Goal: Navigation & Orientation: Find specific page/section

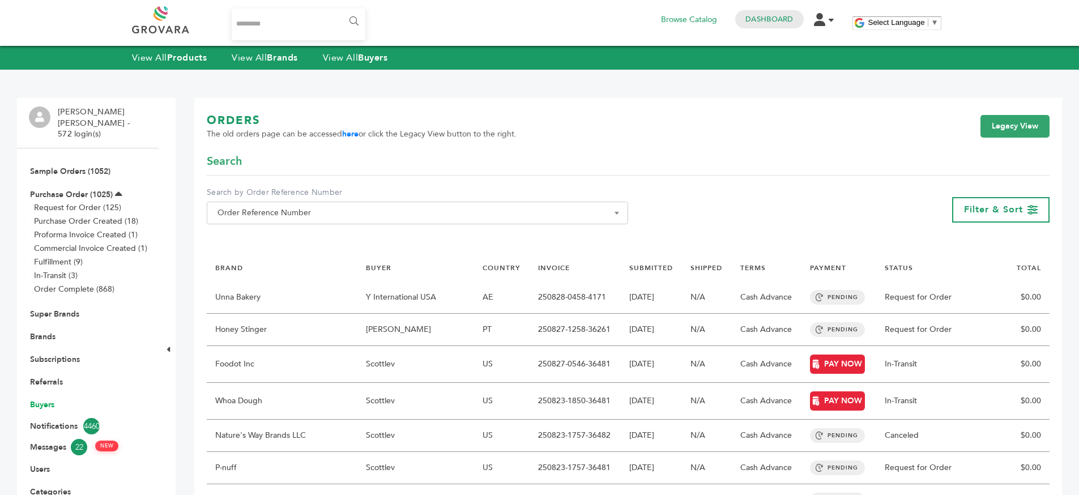
click at [47, 399] on link "Buyers" at bounding box center [42, 404] width 24 height 11
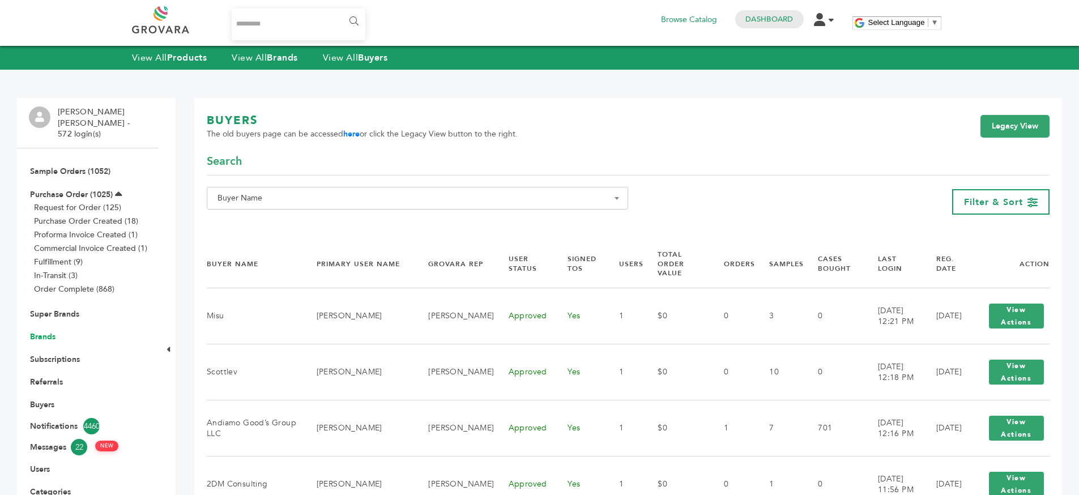
click at [39, 331] on link "Brands" at bounding box center [42, 336] width 25 height 11
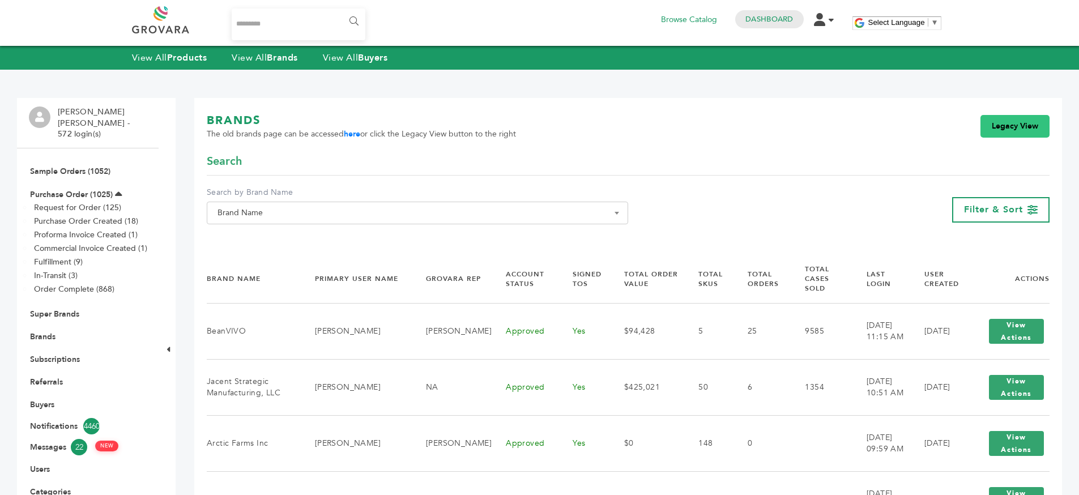
click at [1014, 133] on link "Legacy View" at bounding box center [1015, 126] width 69 height 23
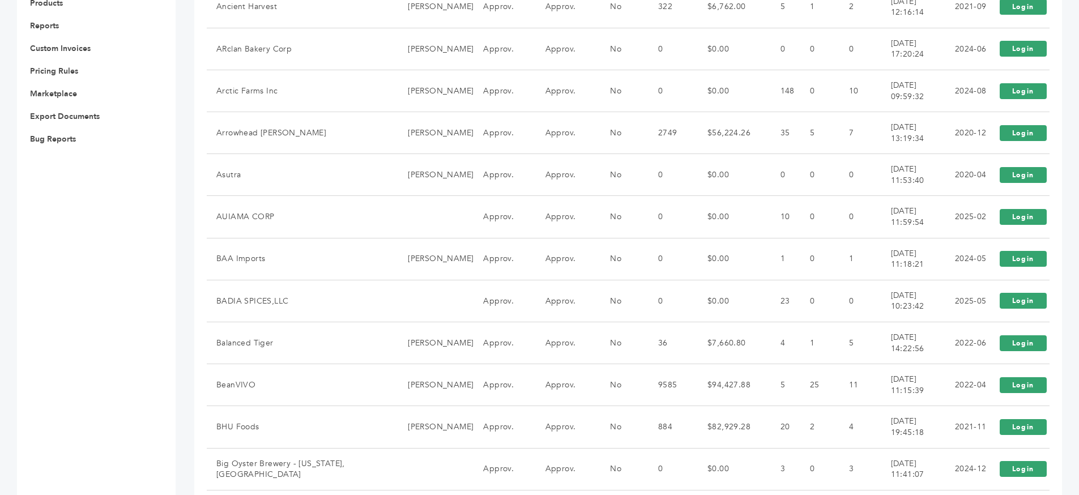
scroll to position [618, 0]
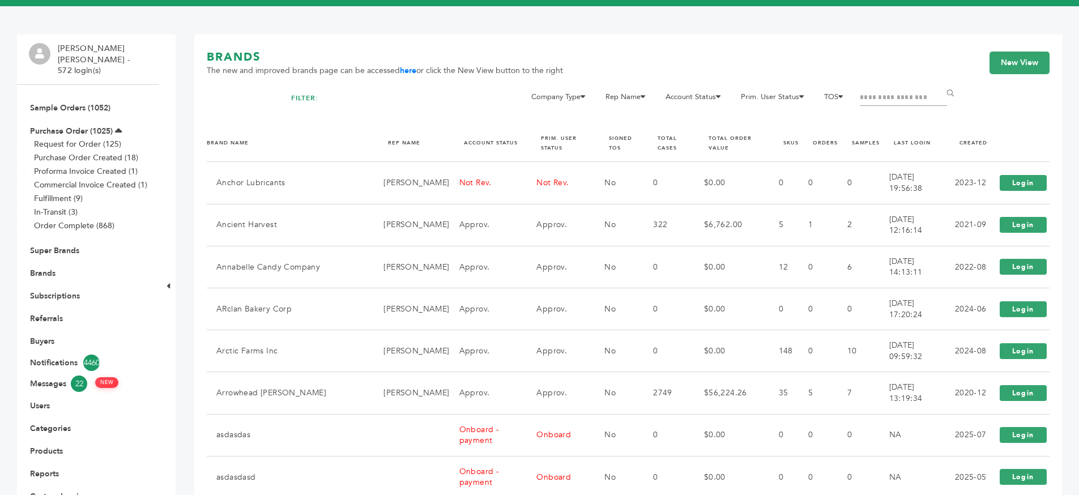
scroll to position [15, 0]
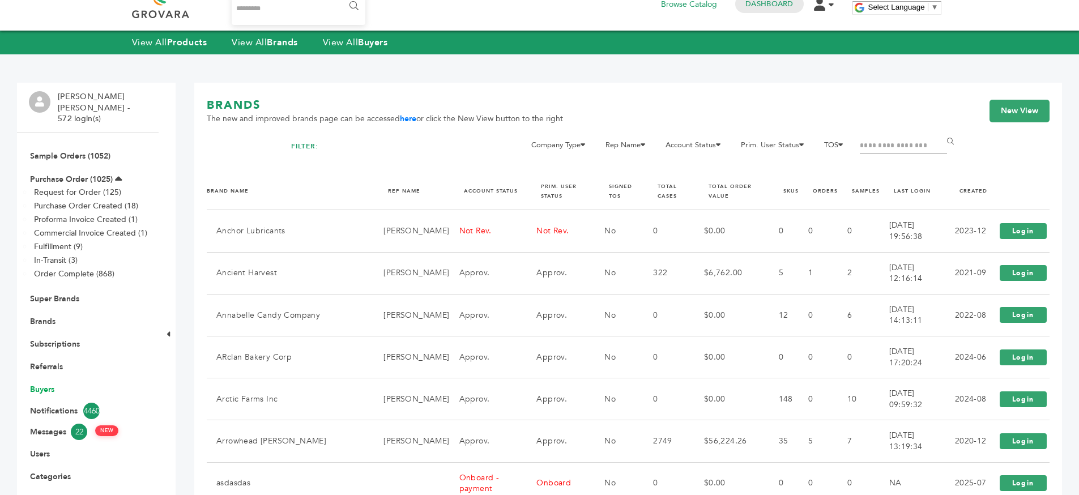
click at [52, 384] on link "Buyers" at bounding box center [42, 389] width 24 height 11
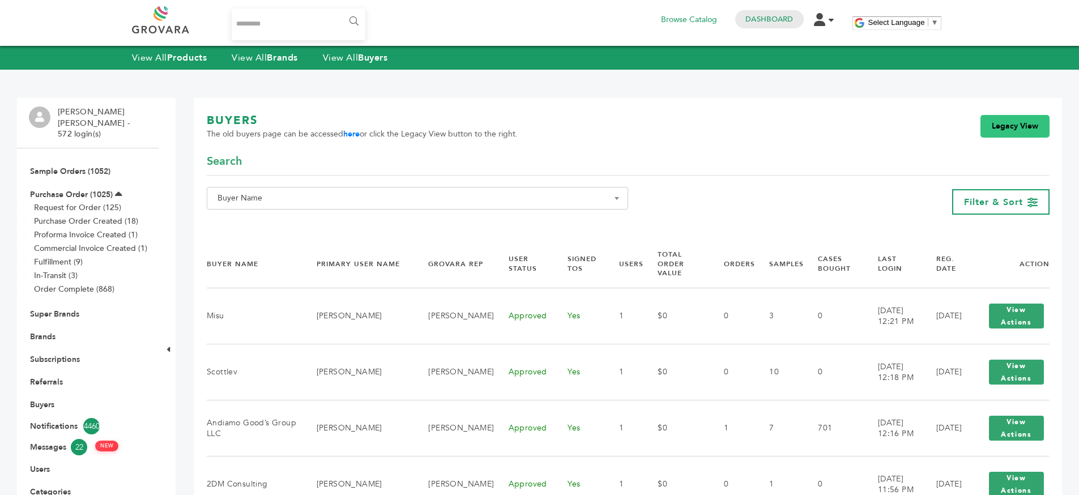
click at [1008, 125] on link "Legacy View" at bounding box center [1015, 126] width 69 height 23
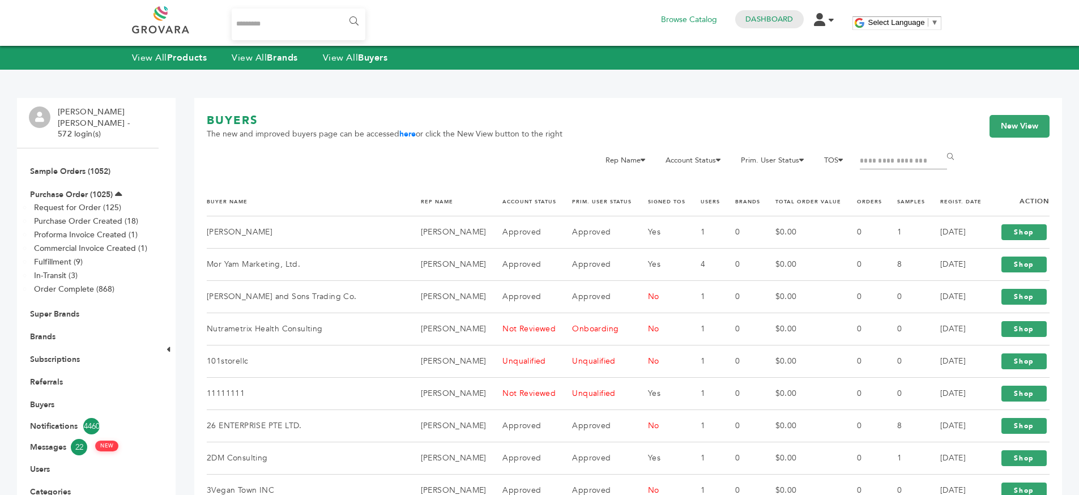
click at [513, 129] on span "The new and improved buyers page can be accessed here or click the New View but…" at bounding box center [385, 134] width 356 height 11
drag, startPoint x: 513, startPoint y: 129, endPoint x: 573, endPoint y: 138, distance: 60.7
click at [524, 131] on span "The new and improved buyers page can be accessed here or click the New View but…" at bounding box center [385, 134] width 356 height 11
click at [620, 133] on div "BUYERS The new and improved buyers page can be accessed here or click the New V…" at bounding box center [628, 133] width 843 height 41
